Goal: Find specific page/section: Find specific page/section

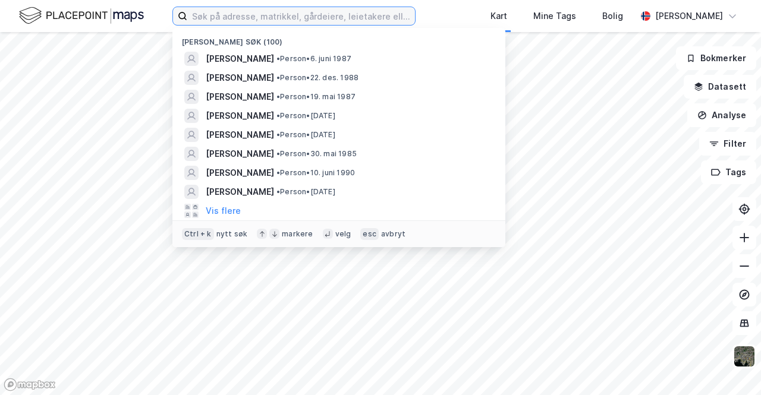
click at [313, 14] on input at bounding box center [301, 16] width 228 height 18
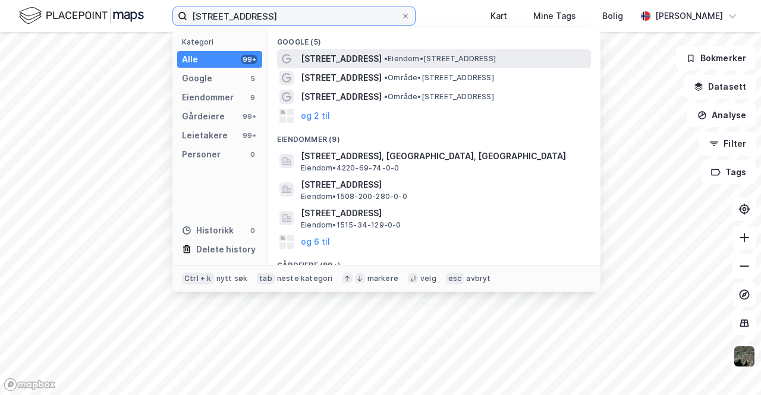
type input "[STREET_ADDRESS]"
click at [335, 61] on span "[STREET_ADDRESS]" at bounding box center [341, 59] width 81 height 14
